Goal: Find specific page/section: Find specific page/section

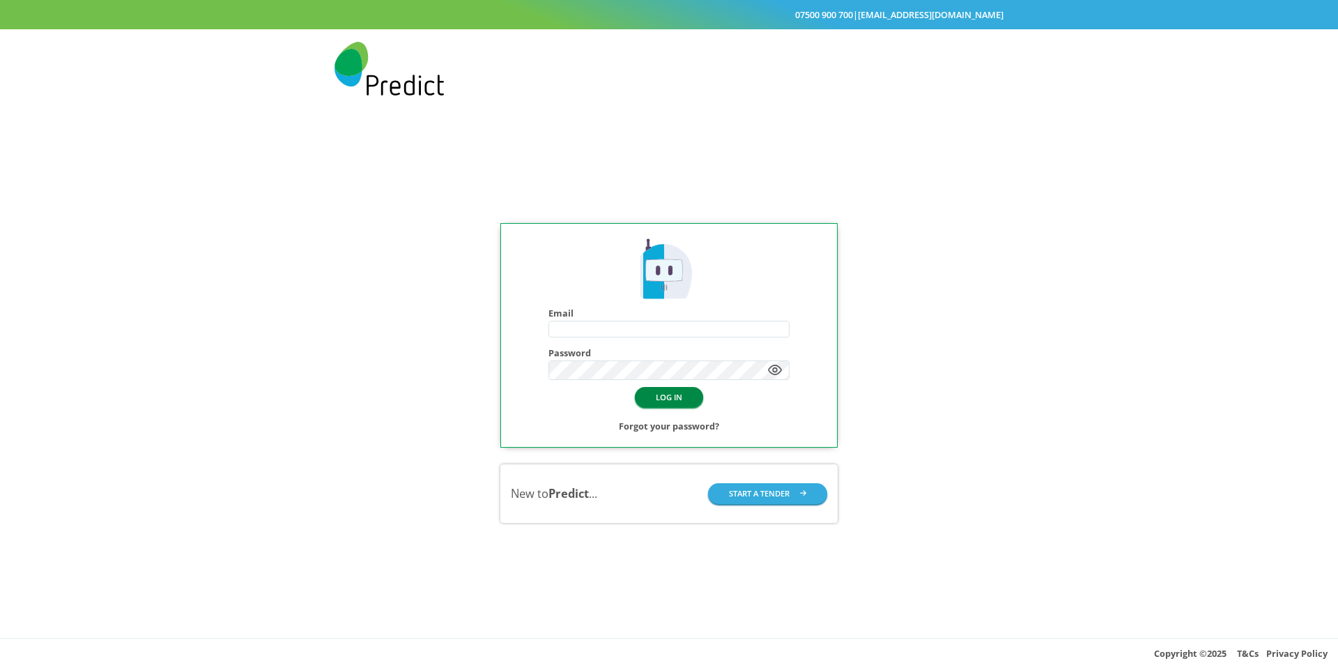
type input "**********"
click at [661, 401] on button "LOG IN" at bounding box center [669, 397] width 68 height 20
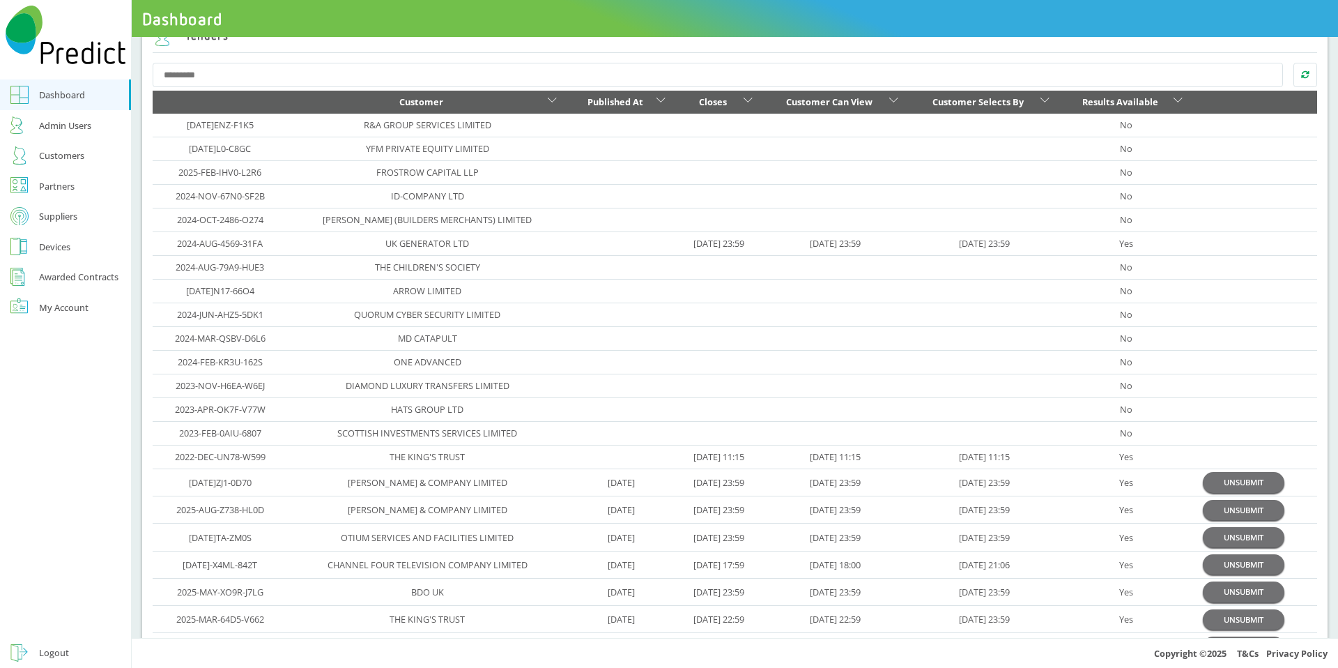
scroll to position [46, 0]
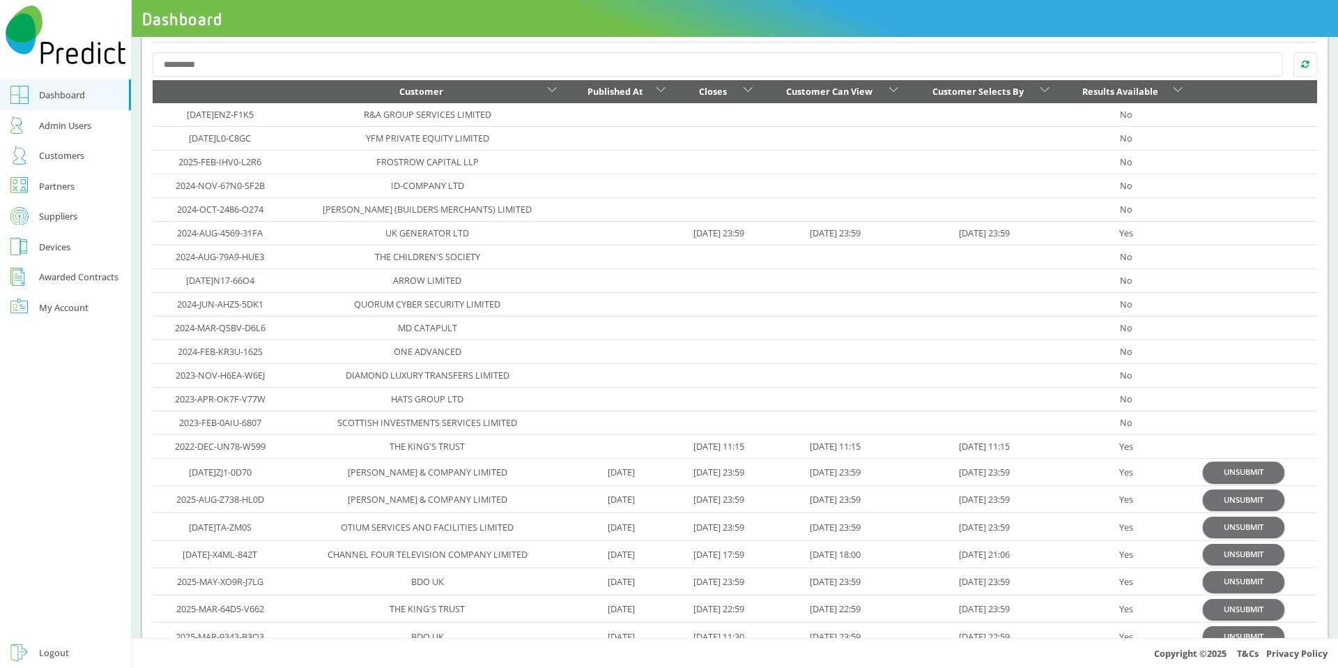
click at [84, 154] on link "Customers" at bounding box center [65, 155] width 131 height 31
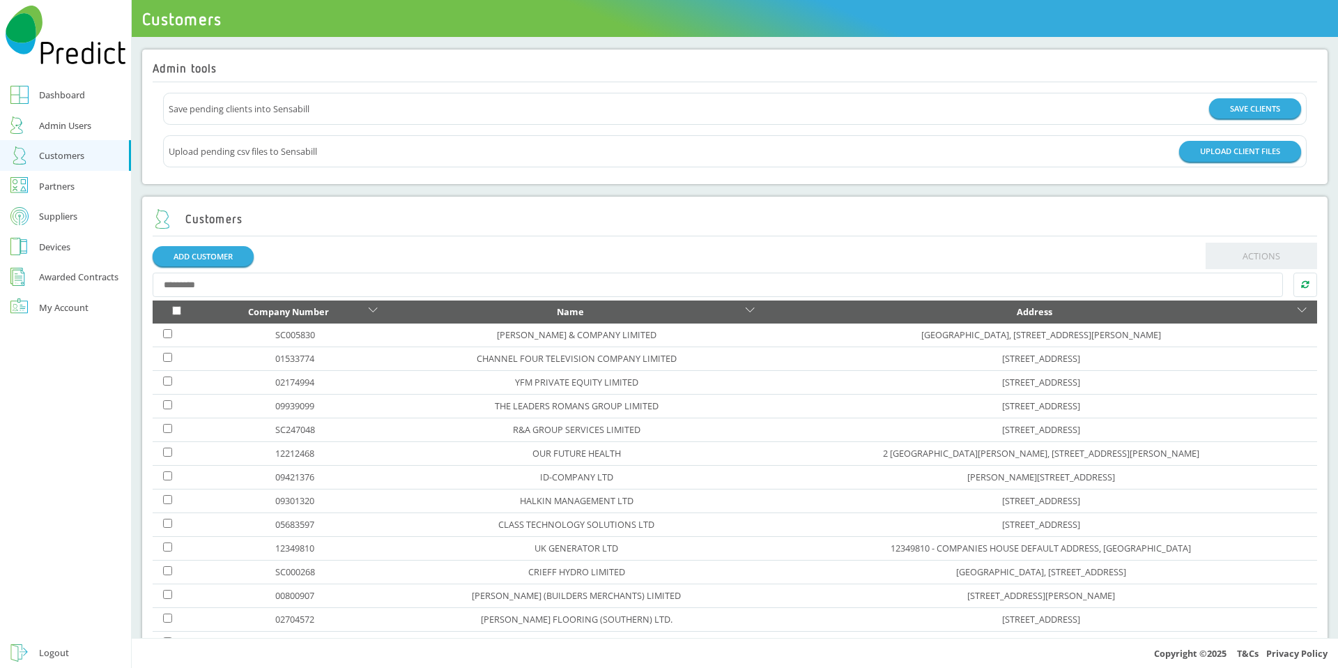
click at [293, 282] on input "text" at bounding box center [718, 284] width 1131 height 25
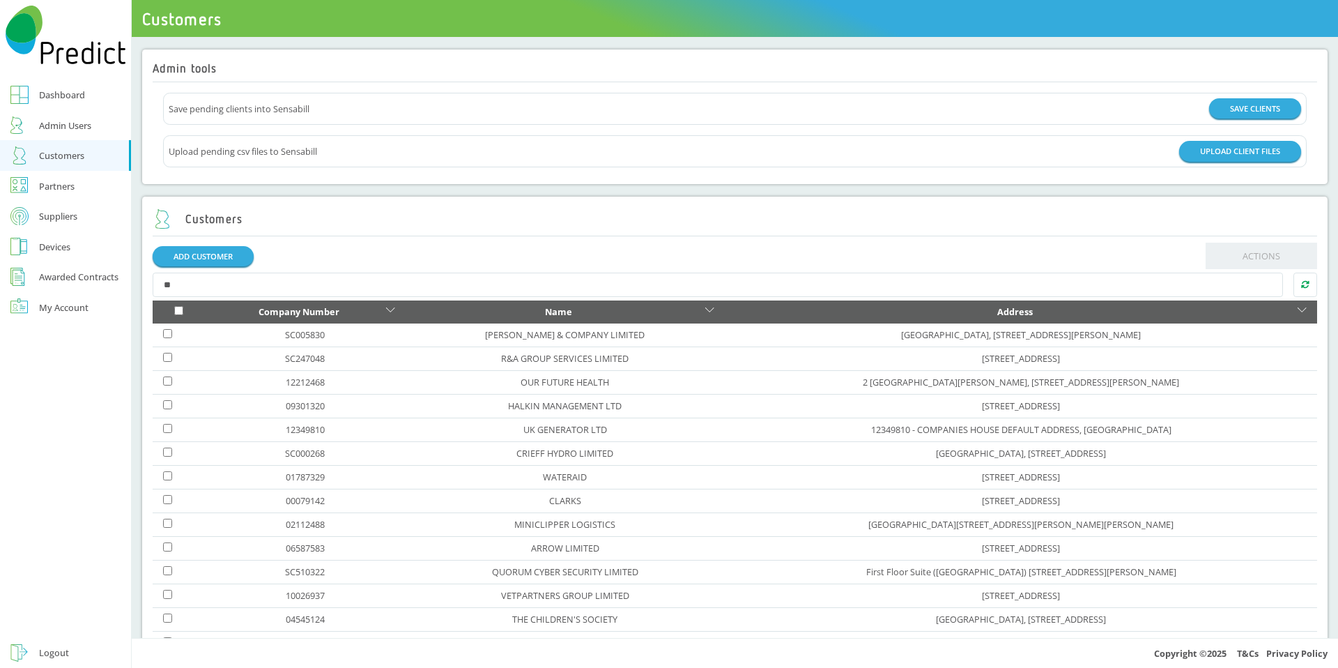
type input "*"
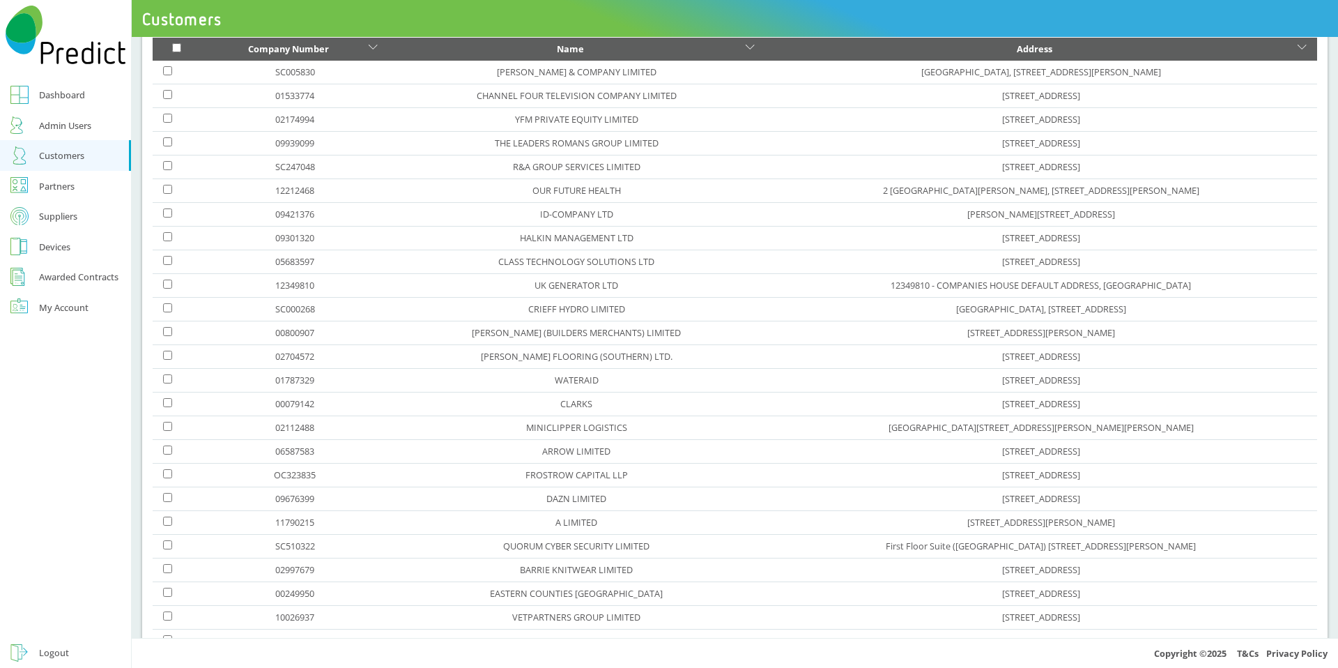
scroll to position [343, 0]
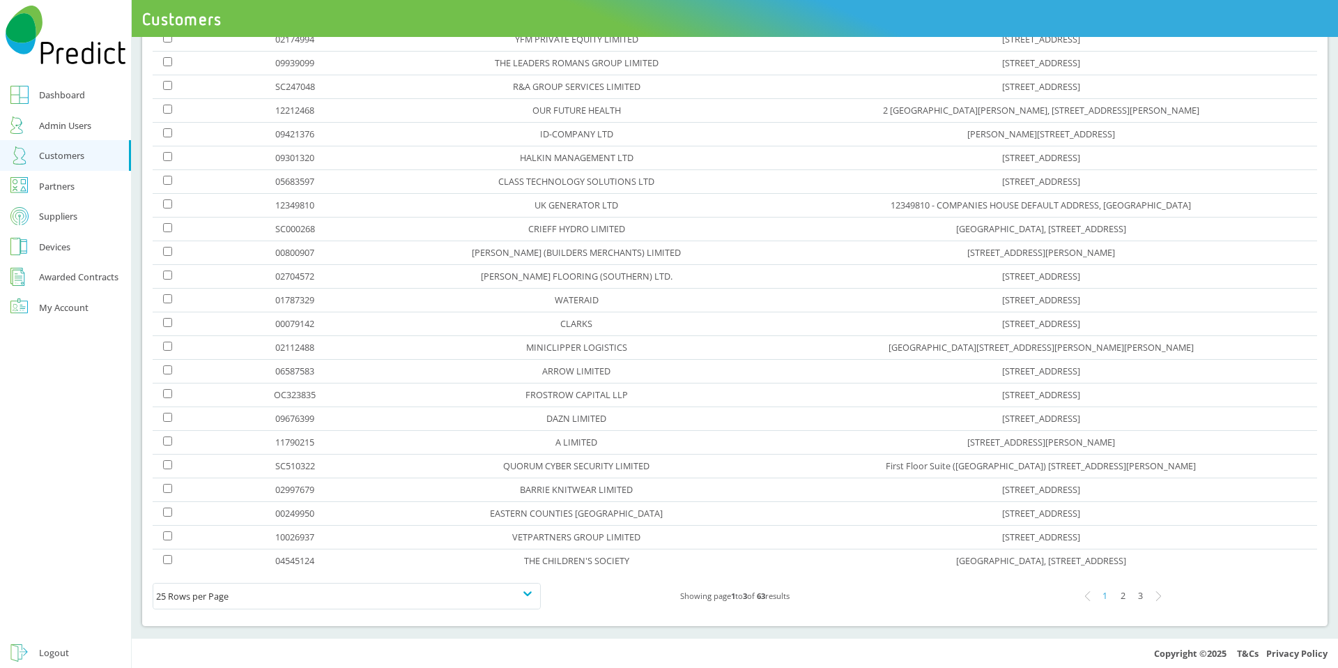
click at [56, 224] on div "Suppliers" at bounding box center [58, 216] width 38 height 17
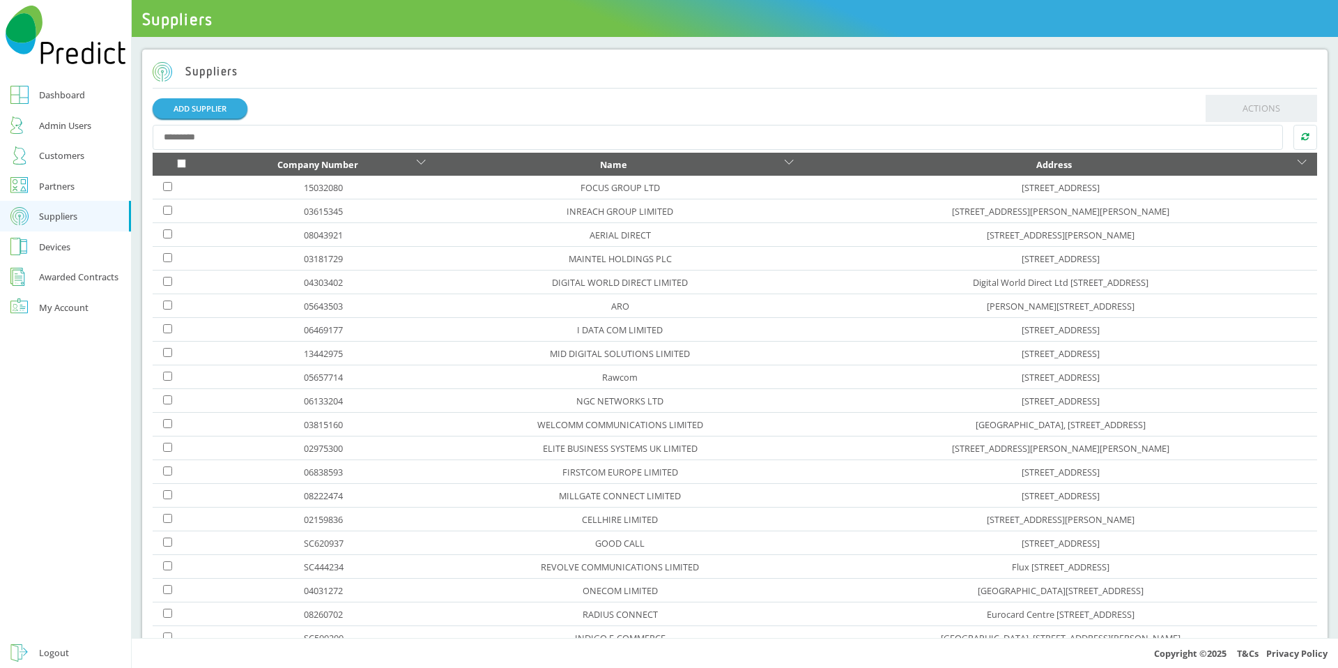
click at [317, 141] on input "text" at bounding box center [718, 137] width 1131 height 25
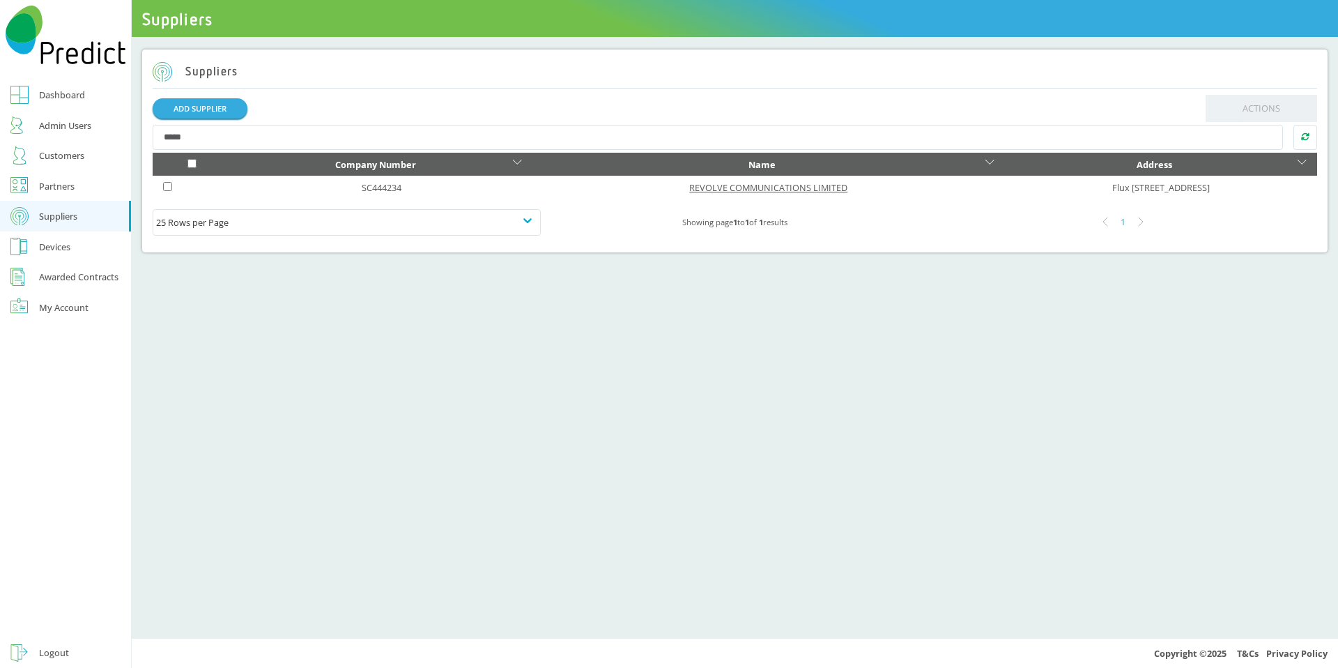
type input "*****"
click at [689, 188] on link "REVOLVE COMMUNICATIONS LIMITED" at bounding box center [768, 187] width 158 height 13
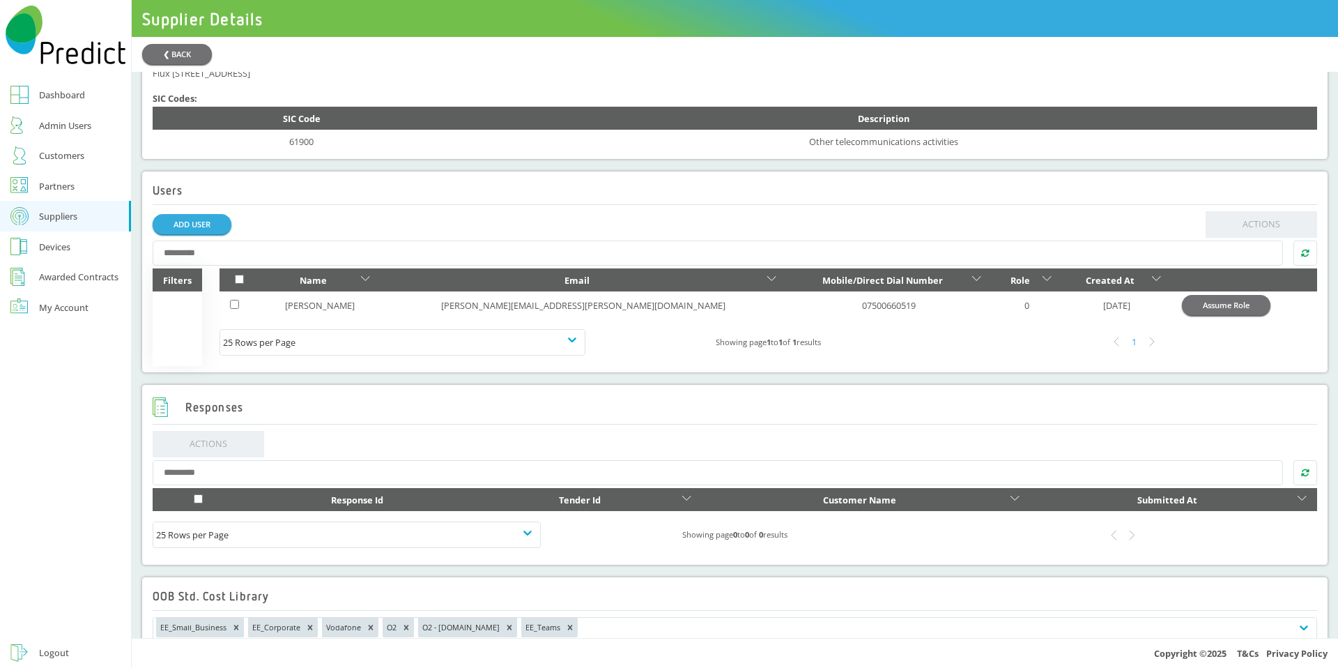
scroll to position [454, 0]
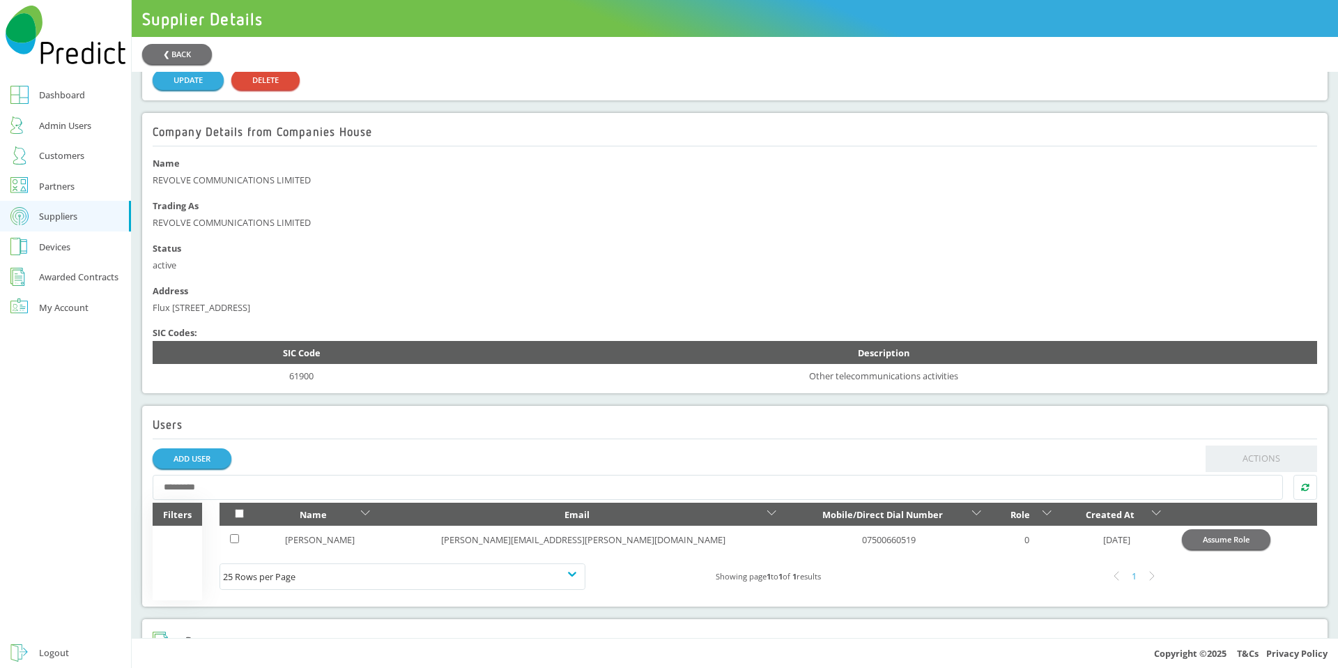
scroll to position [222, 0]
click at [68, 151] on div "Customers" at bounding box center [61, 155] width 45 height 17
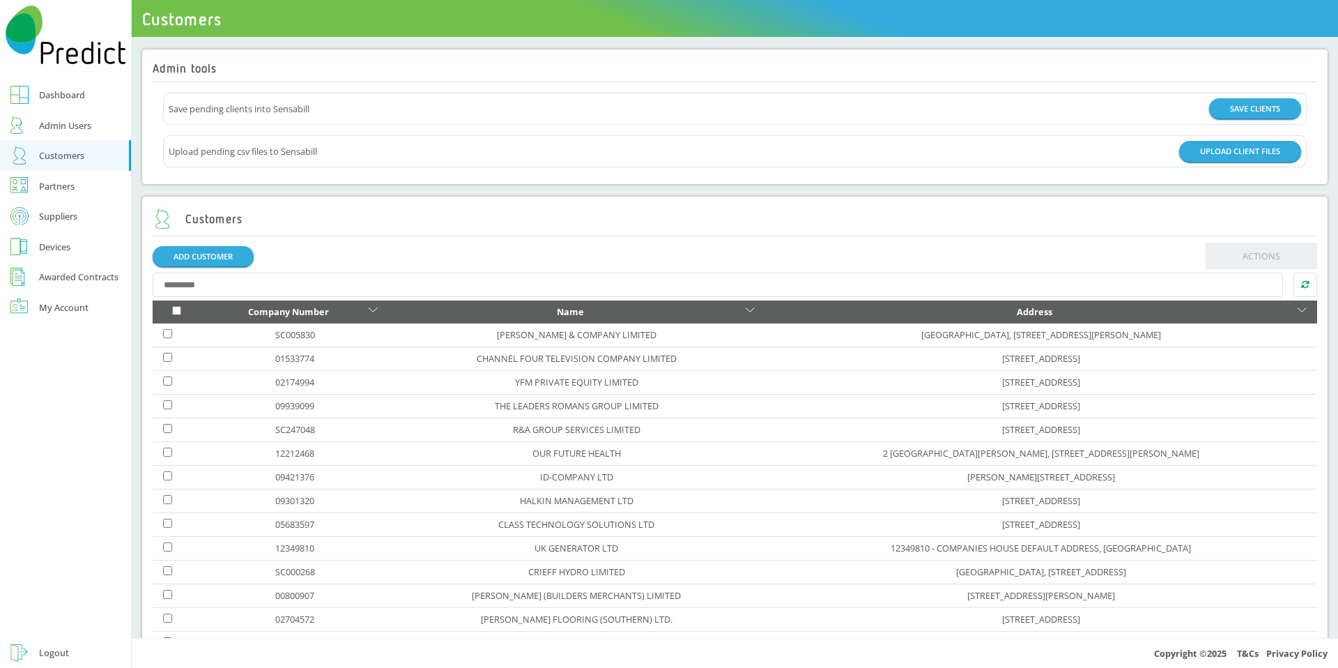
click at [429, 286] on input "text" at bounding box center [718, 284] width 1131 height 25
click at [64, 182] on div "Partners" at bounding box center [57, 186] width 36 height 17
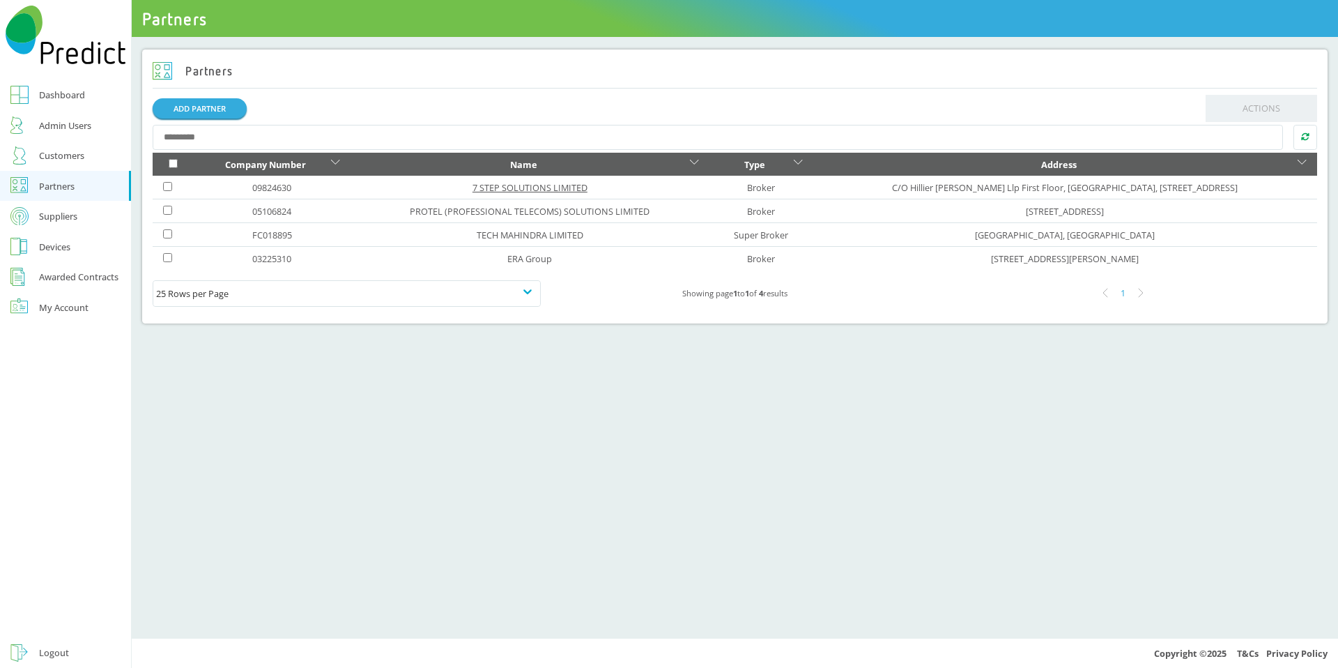
click at [472, 190] on link "7 STEP SOLUTIONS LIMITED" at bounding box center [529, 187] width 115 height 13
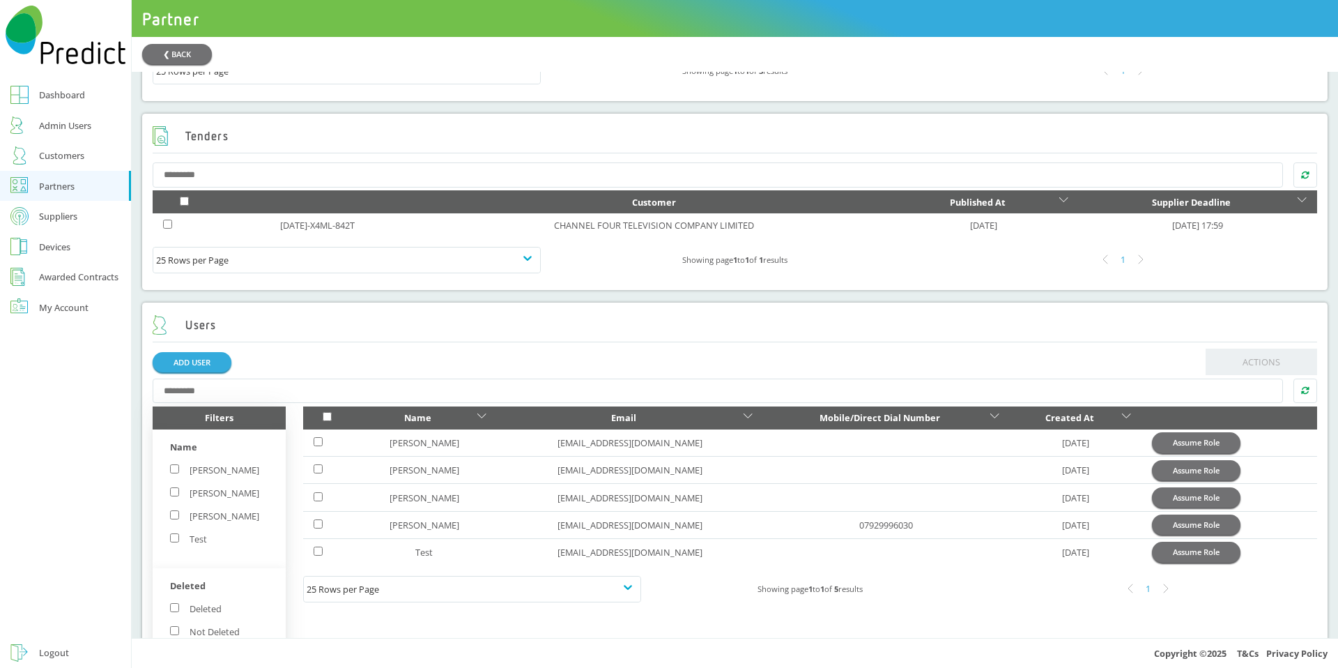
scroll to position [843, 0]
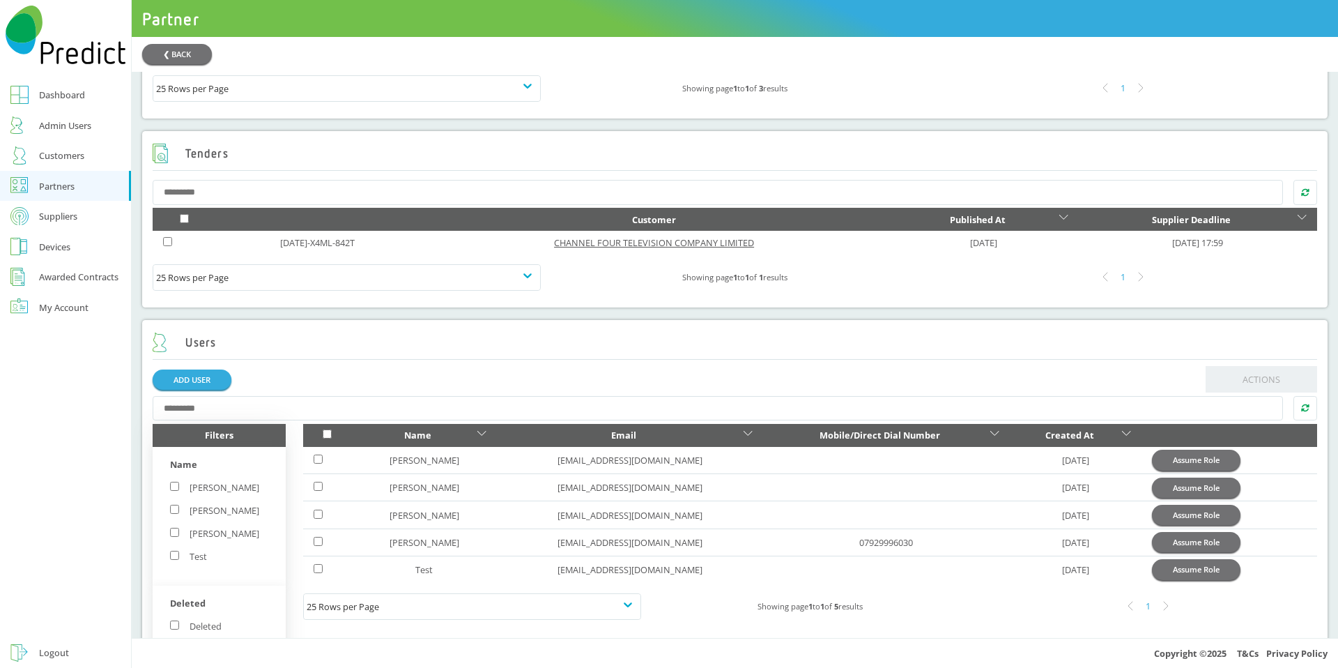
click at [610, 249] on link "CHANNEL FOUR TELEVISION COMPANY LIMITED" at bounding box center [654, 242] width 200 height 13
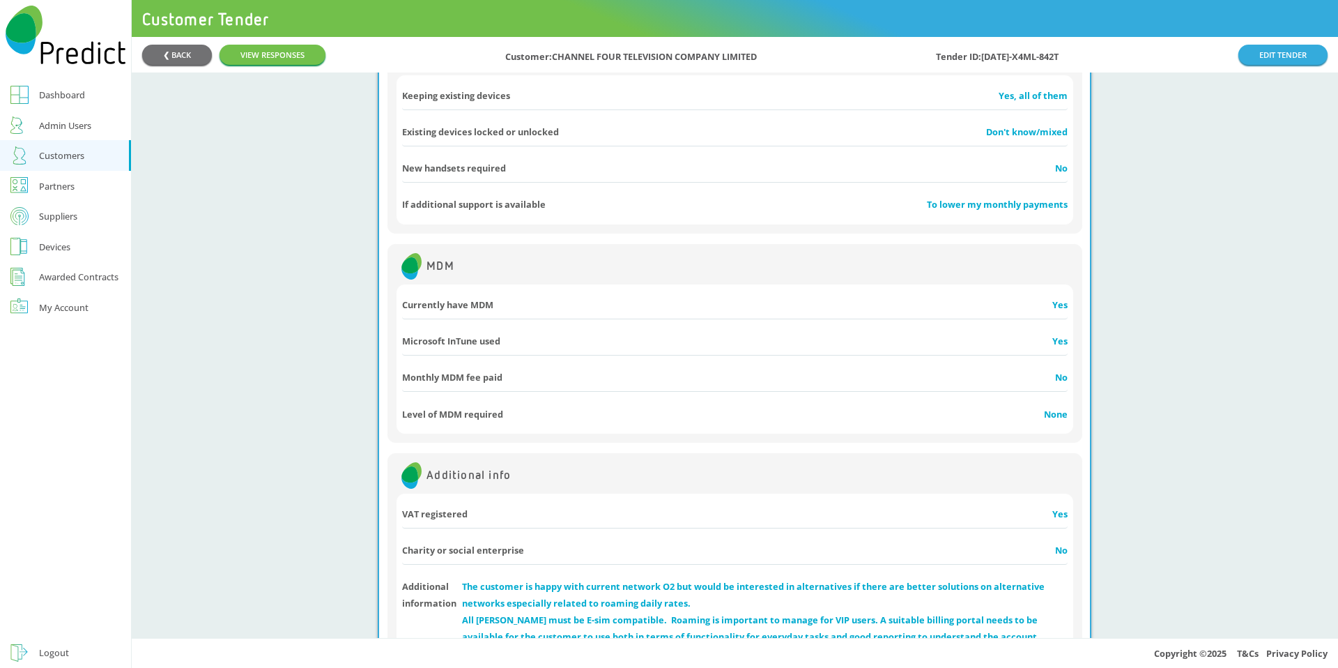
scroll to position [2927, 0]
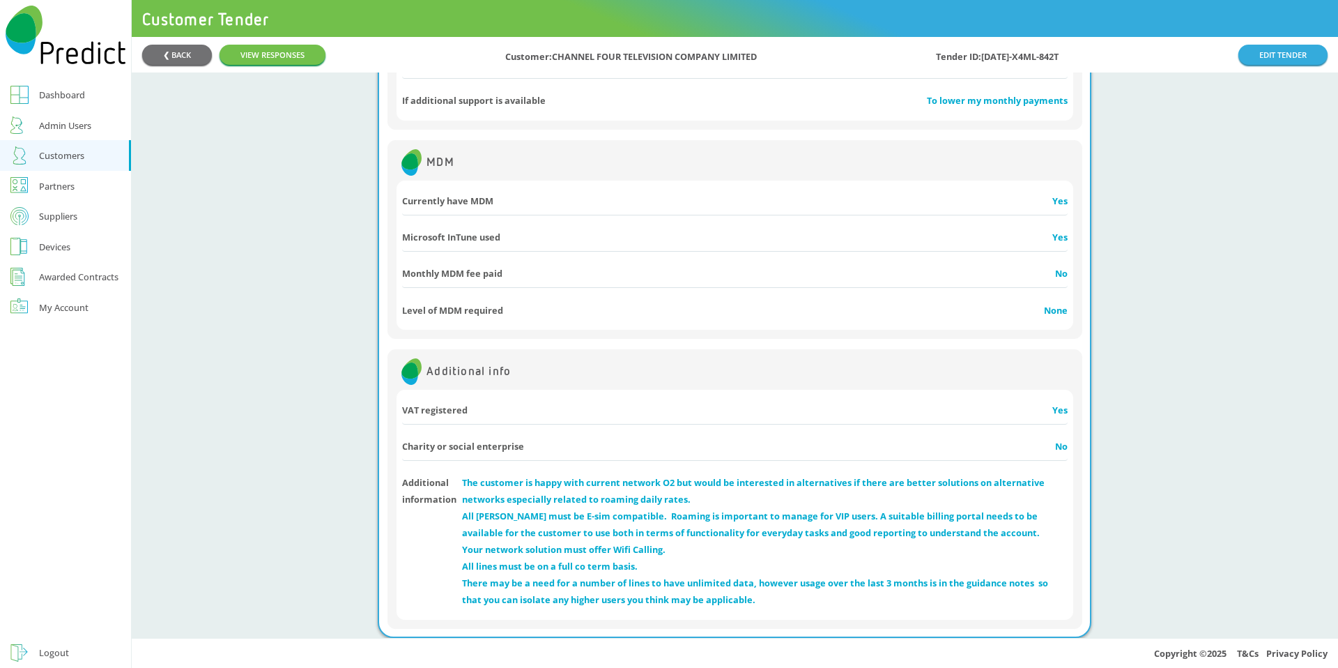
click at [53, 161] on div "Customers" at bounding box center [61, 155] width 45 height 17
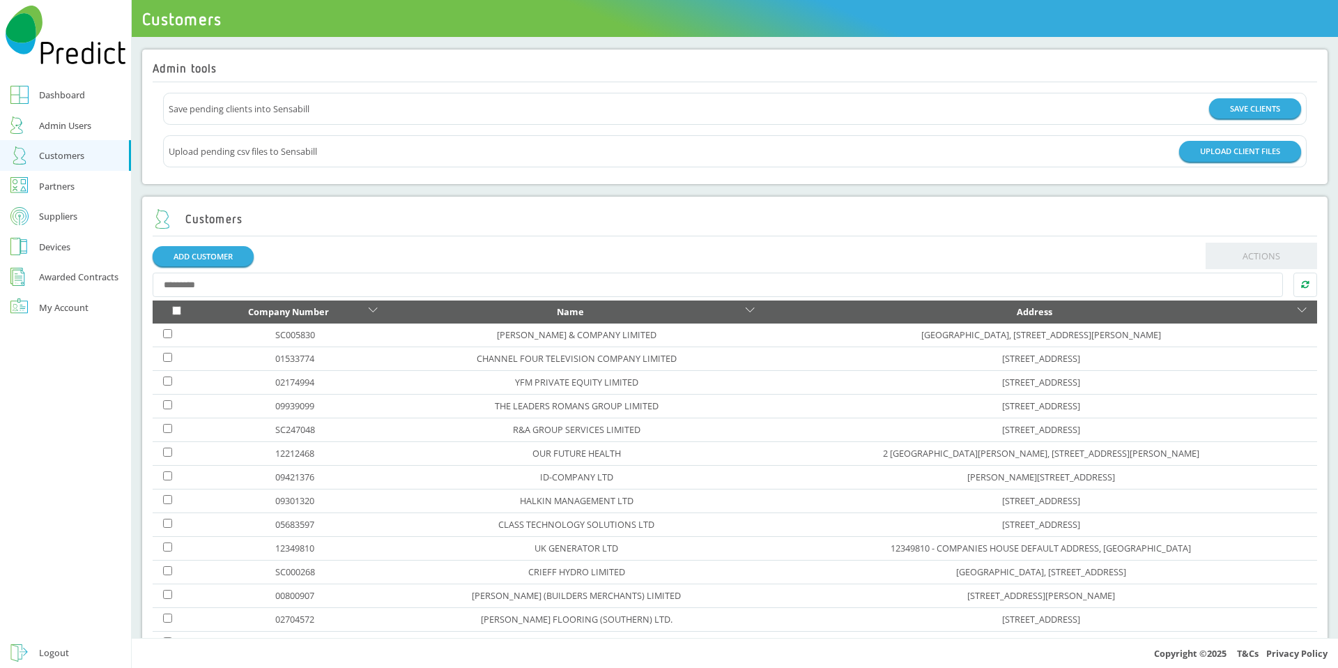
click at [408, 272] on div at bounding box center [735, 284] width 1165 height 31
click at [393, 284] on input "text" at bounding box center [718, 284] width 1131 height 25
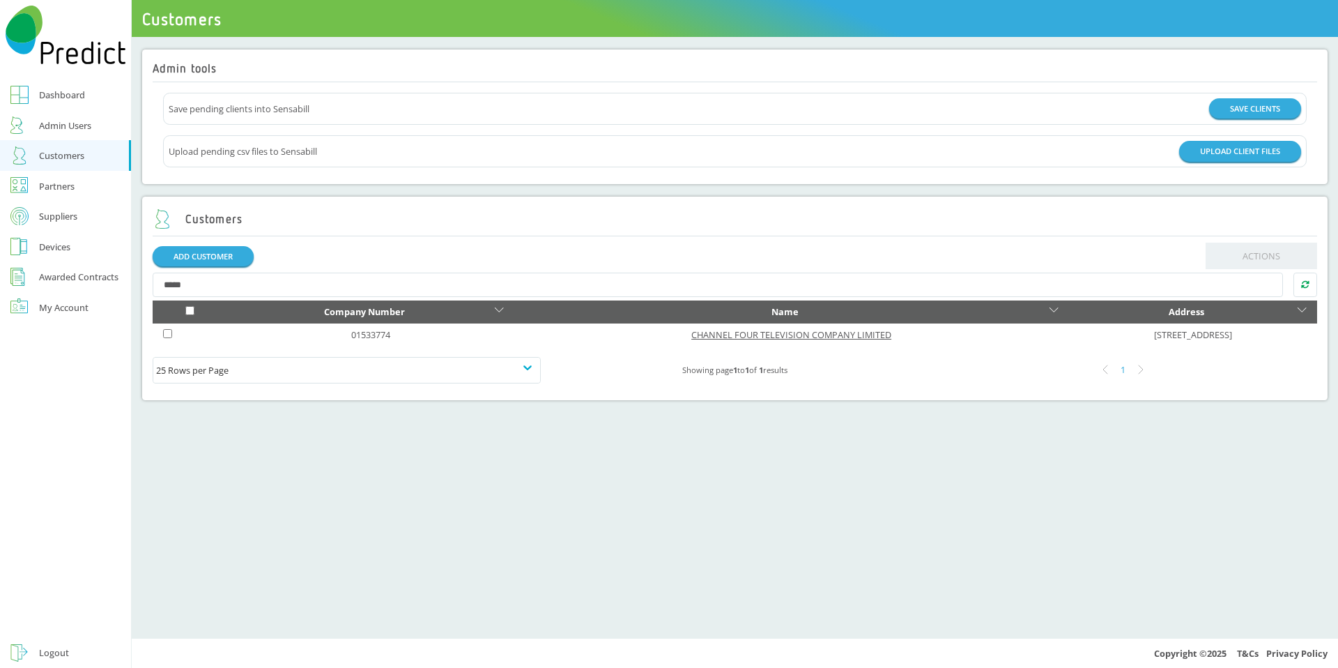
type input "*****"
click at [691, 334] on link "CHANNEL FOUR TELEVISION COMPANY LIMITED" at bounding box center [791, 334] width 200 height 13
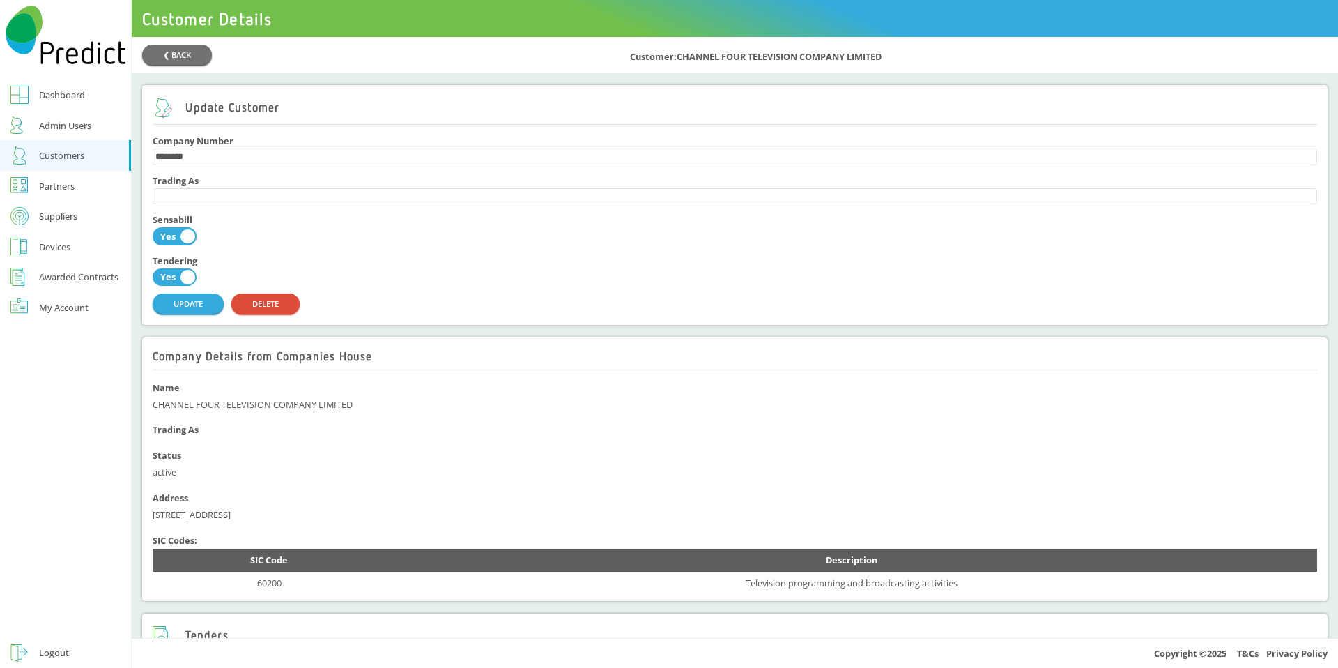
scroll to position [734, 0]
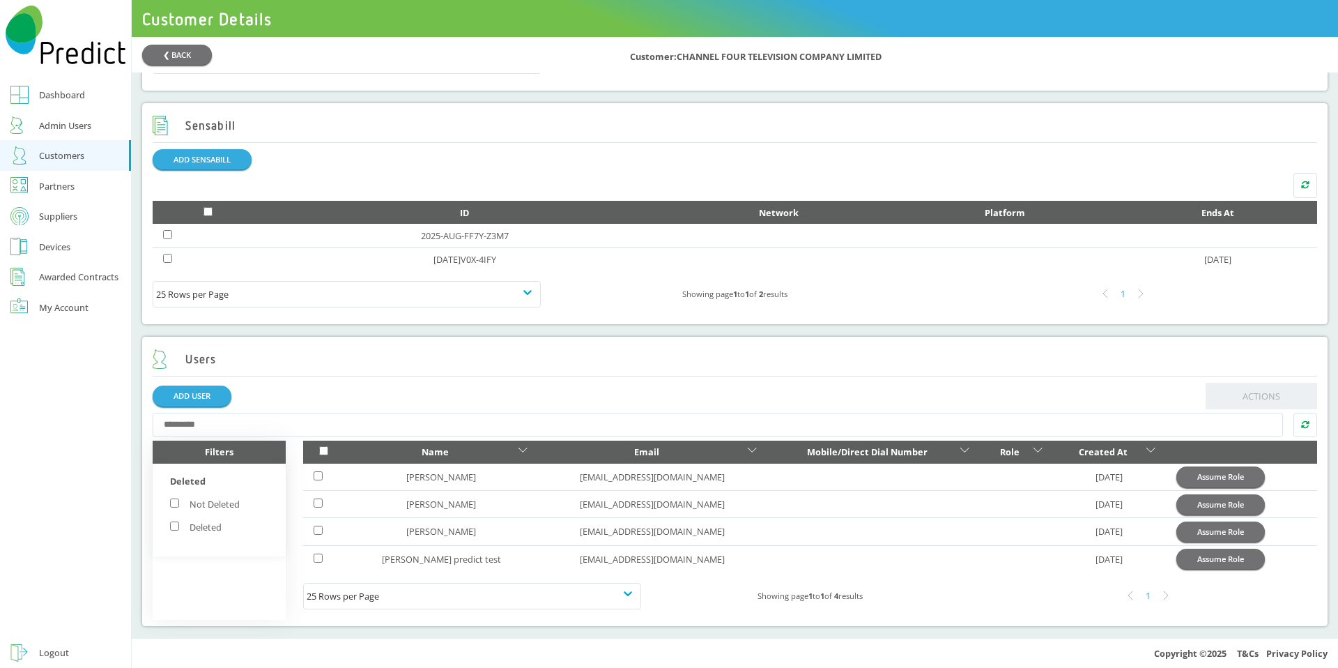
click at [55, 213] on div "Suppliers" at bounding box center [58, 216] width 38 height 17
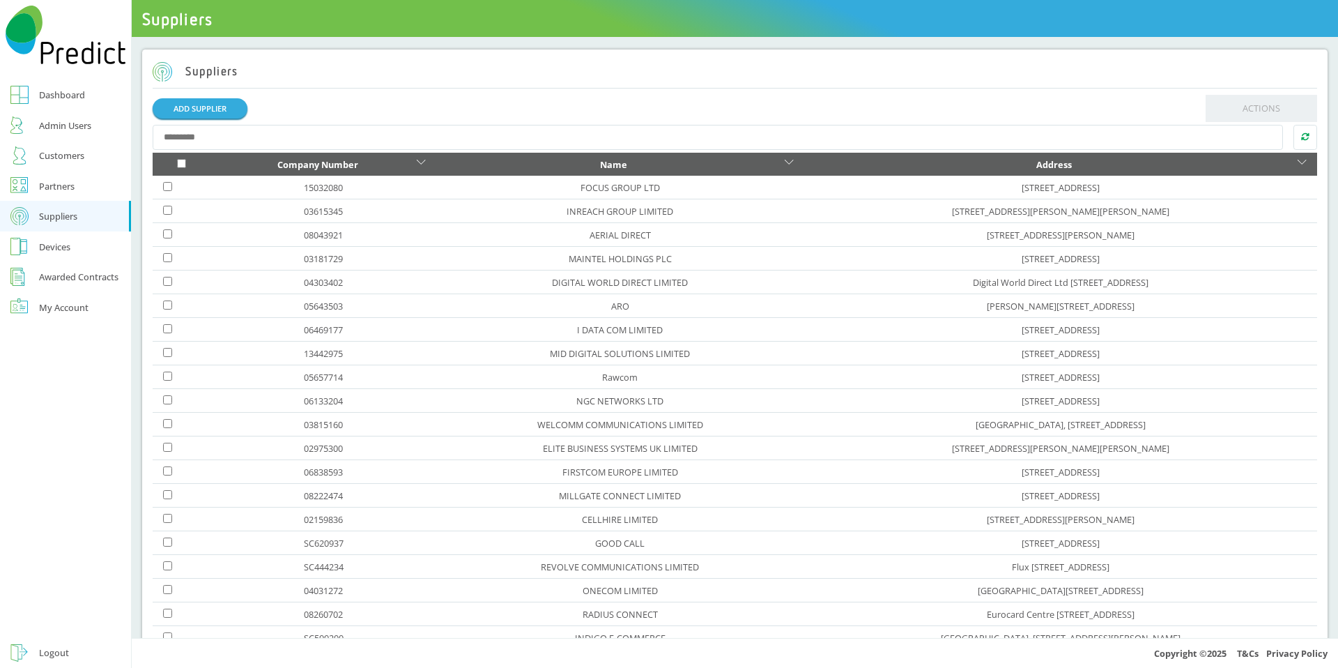
click at [405, 139] on input "text" at bounding box center [718, 137] width 1131 height 25
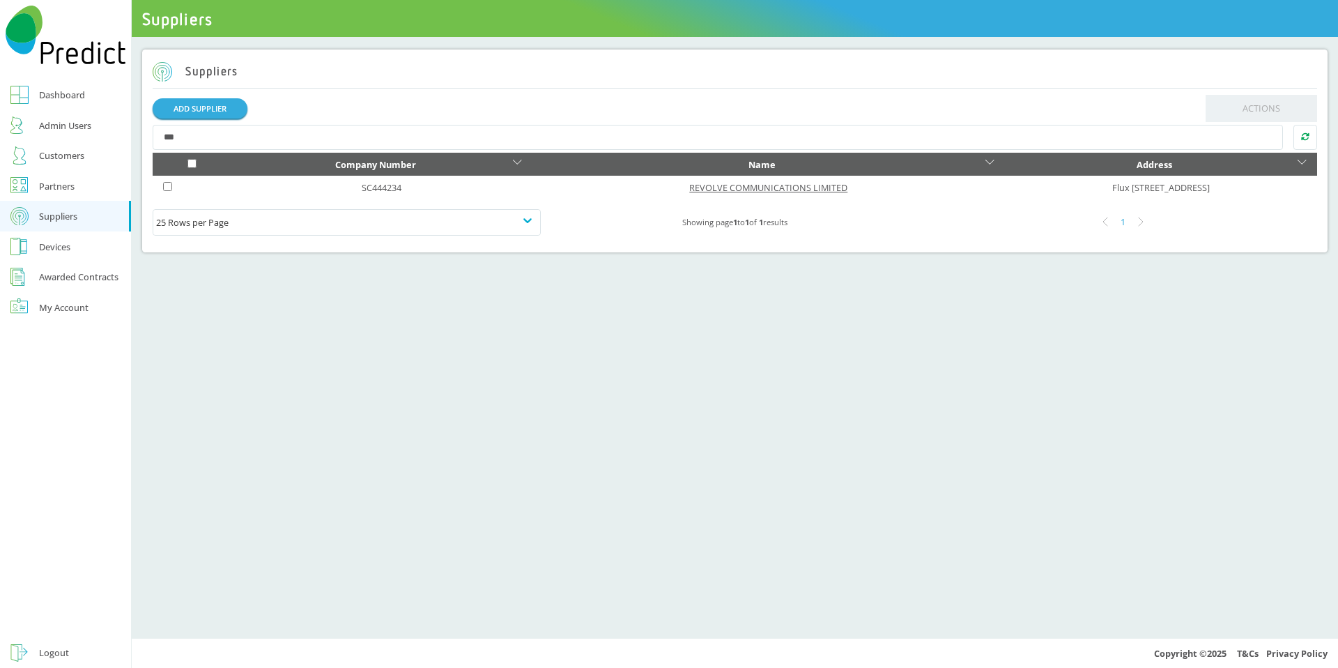
type input "***"
click at [689, 181] on link "REVOLVE COMMUNICATIONS LIMITED" at bounding box center [768, 187] width 158 height 13
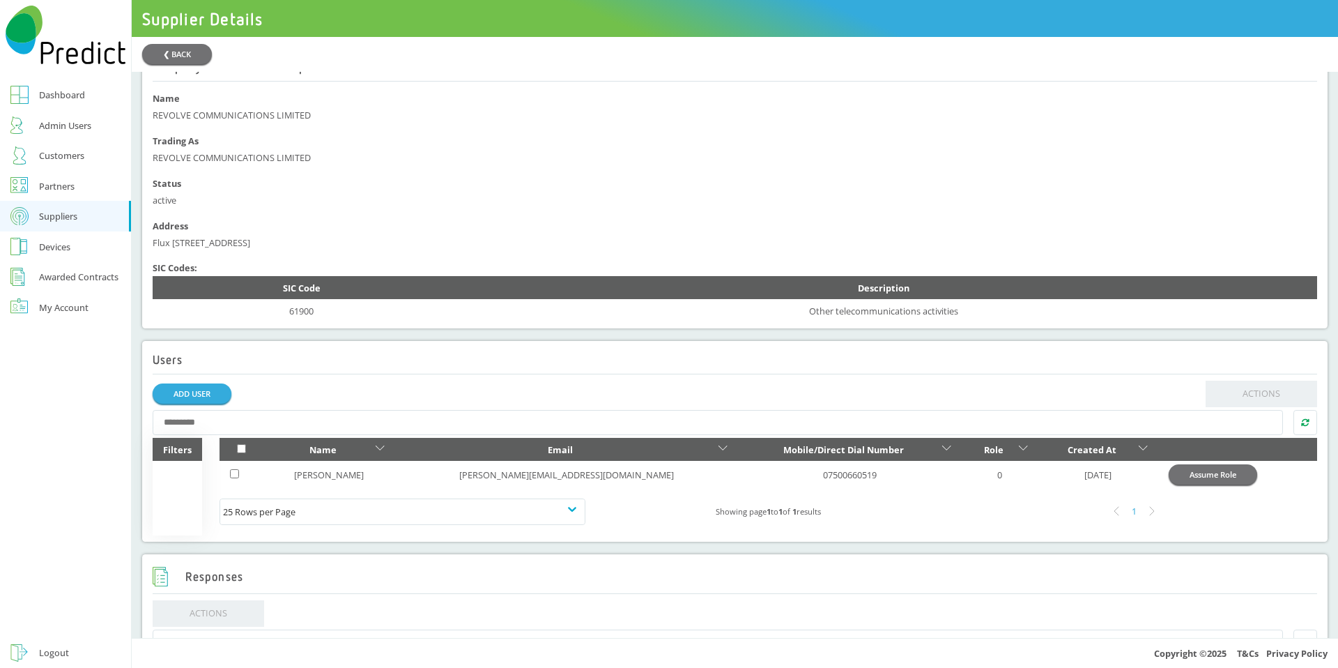
scroll to position [281, 0]
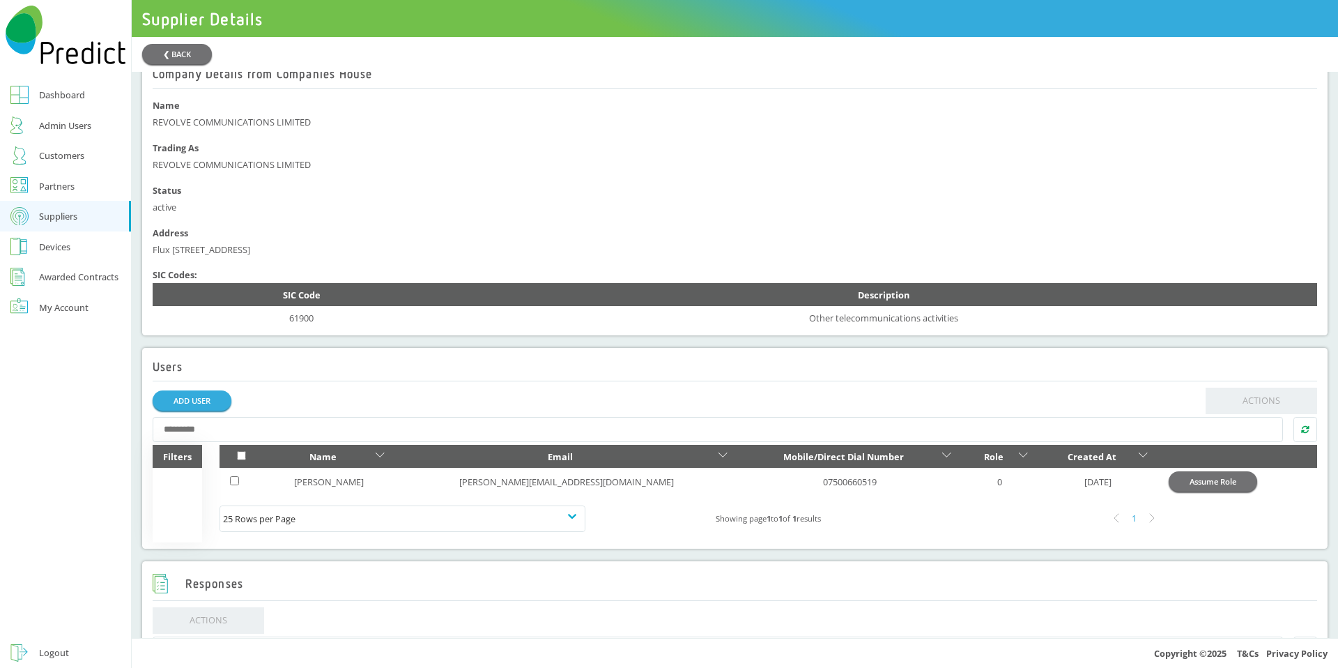
click at [1169, 491] on button "Assume Role" at bounding box center [1213, 481] width 88 height 20
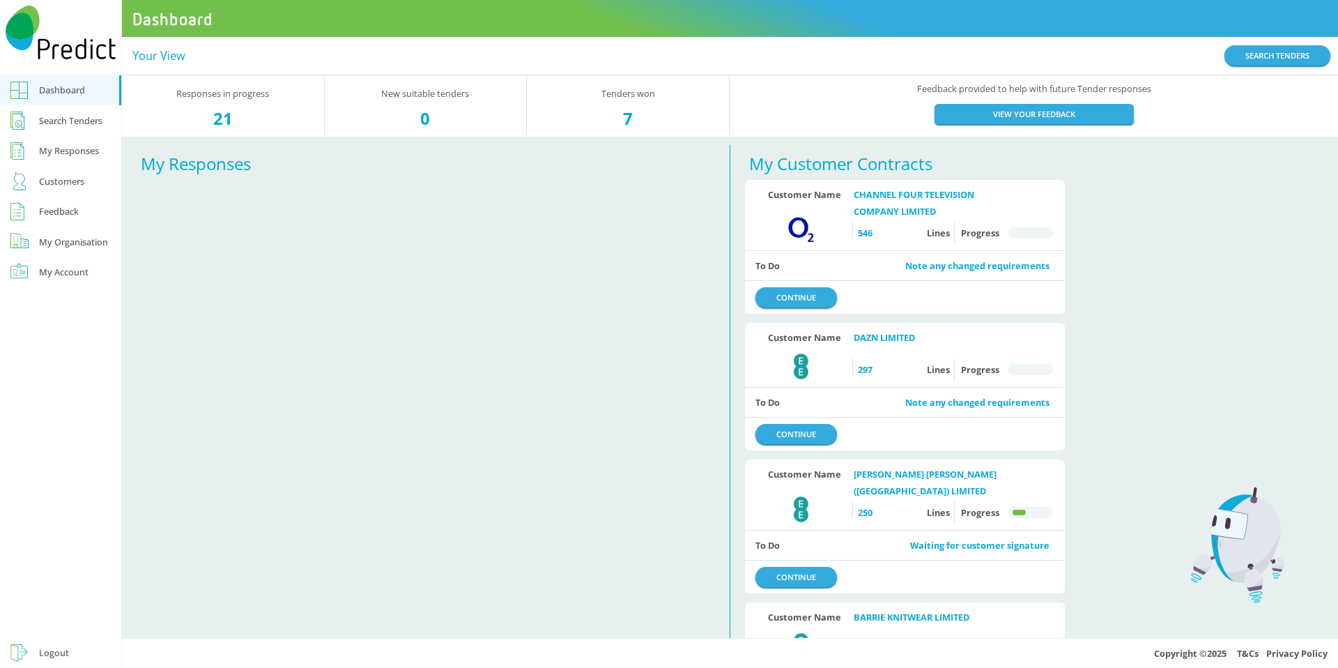
click at [70, 176] on div "Customers" at bounding box center [61, 181] width 45 height 17
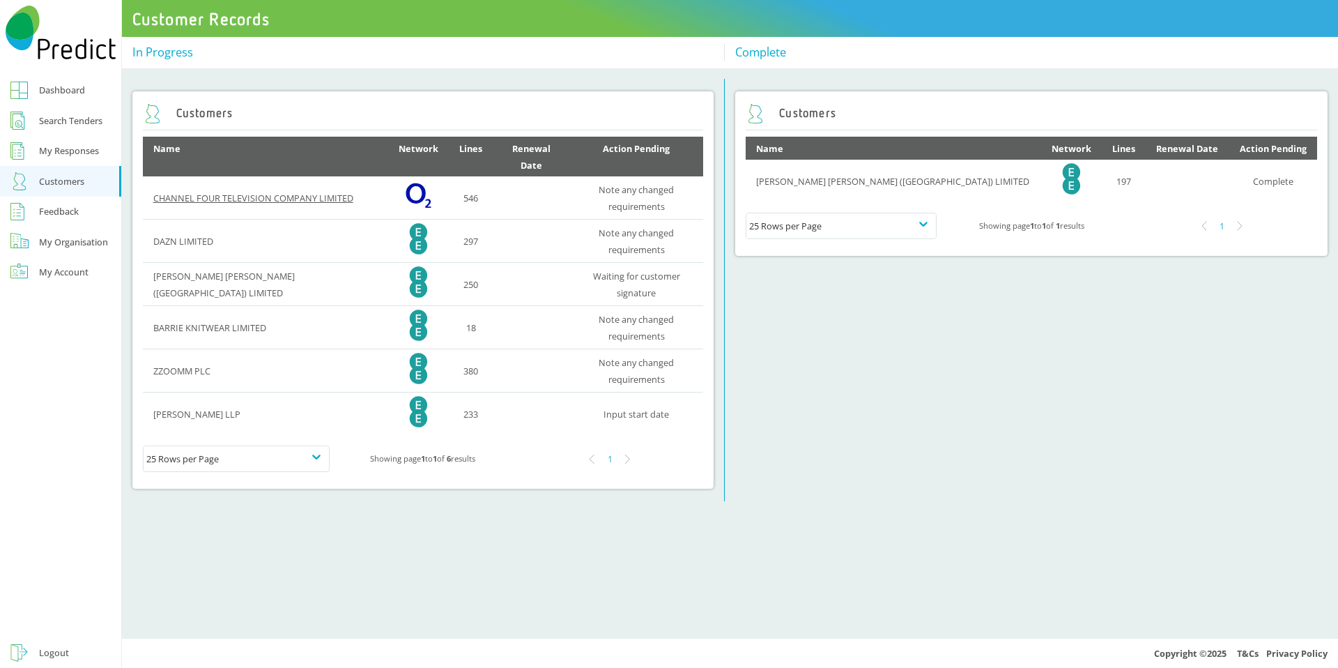
click at [288, 192] on link "CHANNEL FOUR TELEVISION COMPANY LIMITED" at bounding box center [253, 198] width 200 height 13
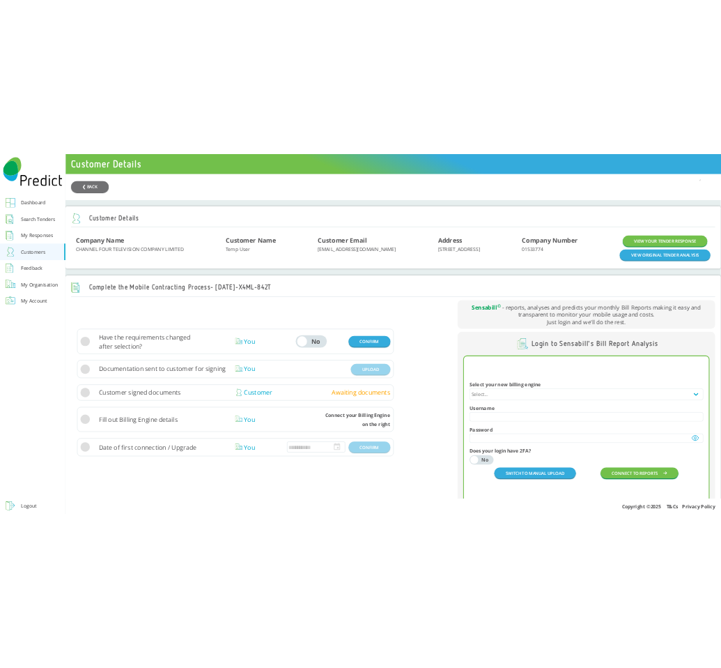
scroll to position [1, 0]
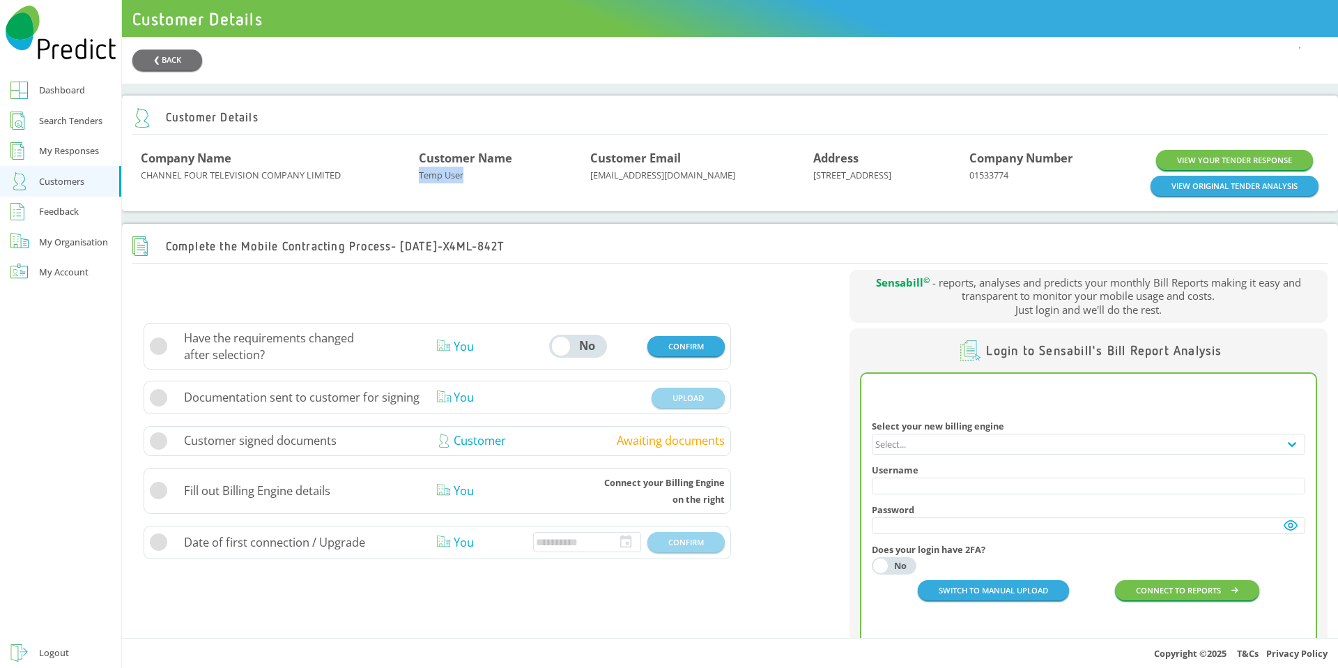
drag, startPoint x: 414, startPoint y: 183, endPoint x: 715, endPoint y: 192, distance: 301.1
click at [509, 178] on div "Customer Name Temp User" at bounding box center [504, 173] width 171 height 46
drag, startPoint x: 573, startPoint y: 185, endPoint x: 642, endPoint y: 181, distance: 69.8
click at [631, 181] on div "Customer Email tempuser@email.com" at bounding box center [701, 173] width 223 height 46
drag, startPoint x: 671, startPoint y: 180, endPoint x: 571, endPoint y: 180, distance: 100.3
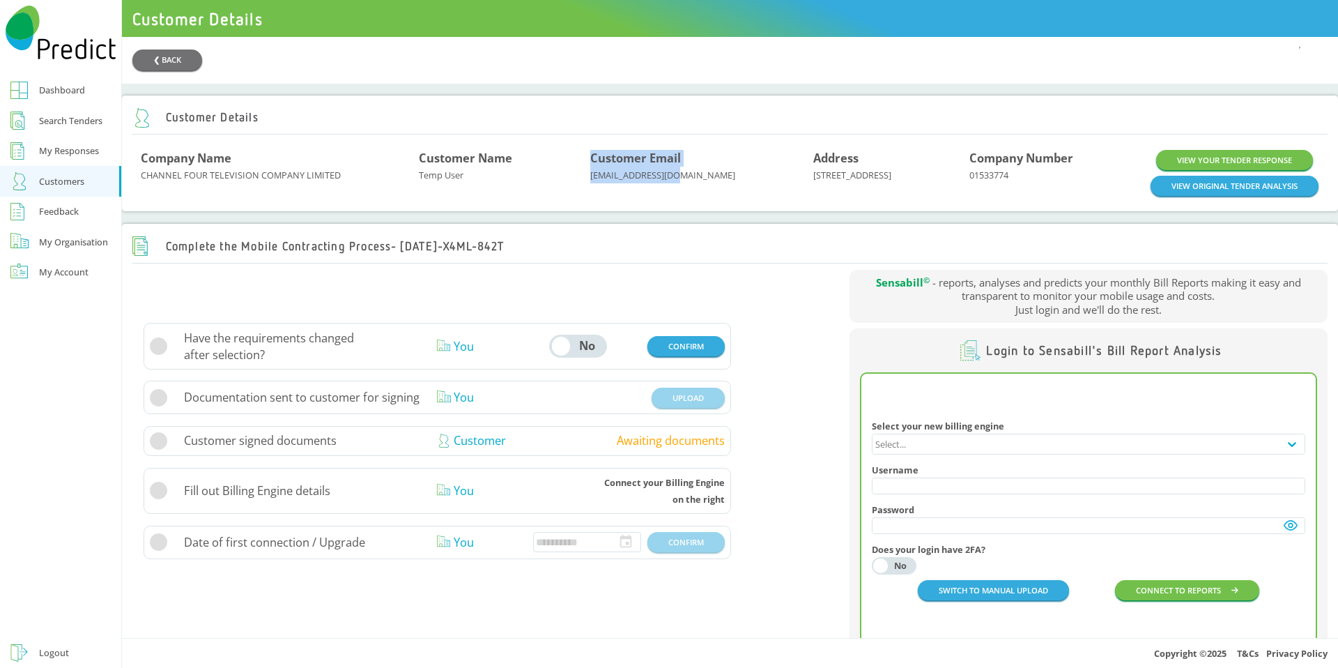
click at [571, 180] on div "Company Name CHANNEL FOUR TELEVISION COMPANY LIMITED Customer Name Temp User Cu…" at bounding box center [730, 173] width 1178 height 46
click at [565, 187] on div "Customer Name Temp User" at bounding box center [504, 173] width 171 height 46
drag, startPoint x: 571, startPoint y: 183, endPoint x: 661, endPoint y: 179, distance: 89.3
click at [661, 179] on div "Customer Email tempuser@email.com" at bounding box center [701, 173] width 223 height 46
click at [665, 184] on div "Customer Email tempuser@email.com" at bounding box center [701, 173] width 223 height 46
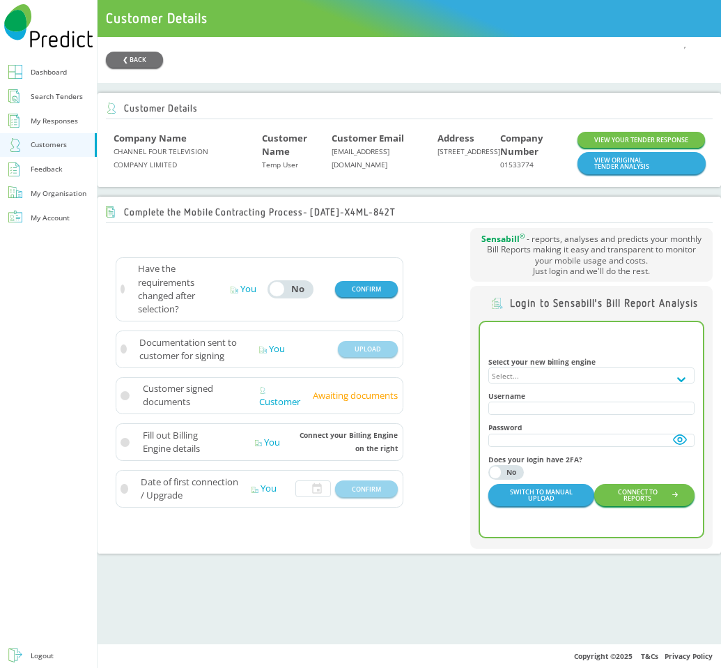
scroll to position [0, 0]
